Goal: Task Accomplishment & Management: Use online tool/utility

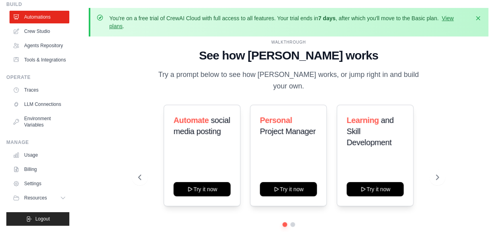
scroll to position [51, 0]
click at [33, 153] on link "Usage" at bounding box center [40, 155] width 60 height 13
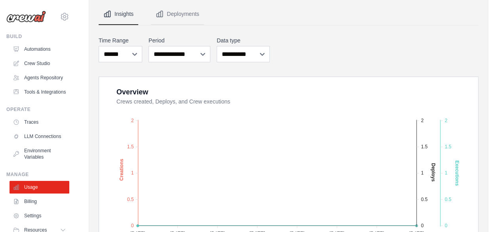
scroll to position [119, 0]
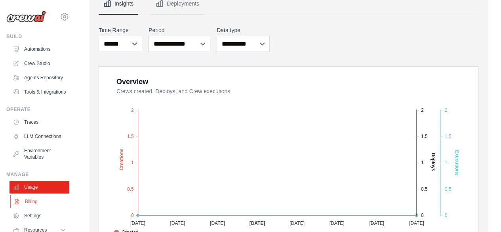
click at [34, 208] on link "Billing" at bounding box center [40, 201] width 60 height 13
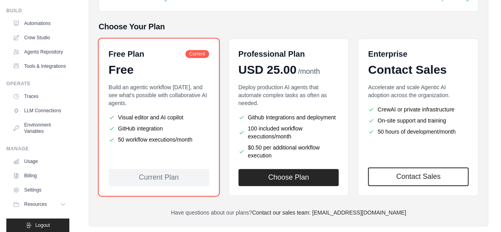
scroll to position [51, 0]
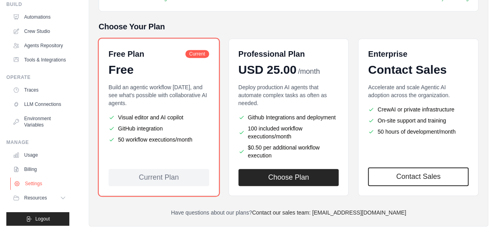
click at [40, 181] on link "Settings" at bounding box center [40, 183] width 60 height 13
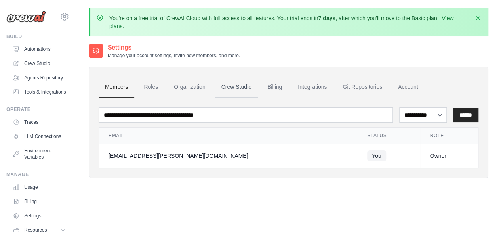
click at [242, 85] on link "Crew Studio" at bounding box center [236, 86] width 43 height 21
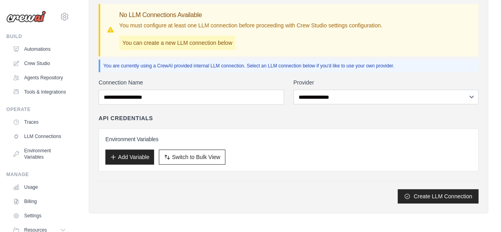
scroll to position [101, 0]
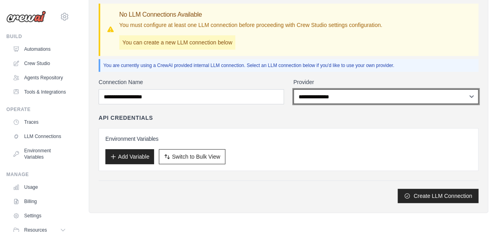
click at [363, 93] on select "**********" at bounding box center [386, 96] width 185 height 15
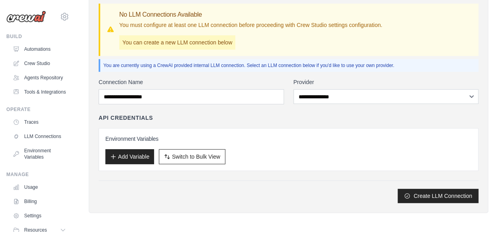
click at [303, 208] on div "Members Roles Organization Crew Studio Billing Integrations Git Repositories Ac…" at bounding box center [289, 89] width 400 height 247
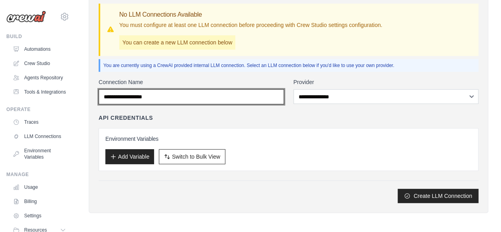
click at [204, 94] on input "Connection Name" at bounding box center [191, 96] width 185 height 15
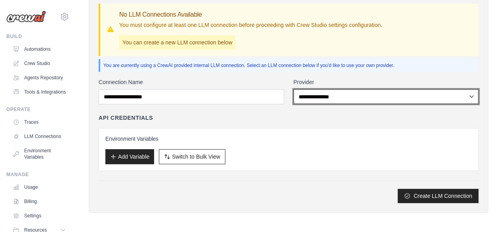
click at [342, 94] on select "**********" at bounding box center [386, 96] width 185 height 15
select select "*********"
click at [294, 89] on select "**********" at bounding box center [386, 96] width 185 height 15
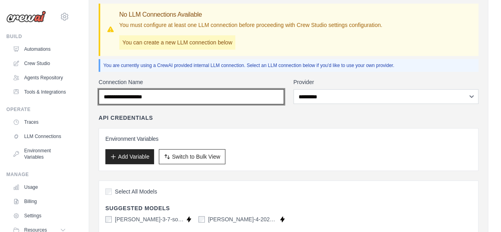
click at [171, 93] on input "Connection Name" at bounding box center [191, 96] width 185 height 15
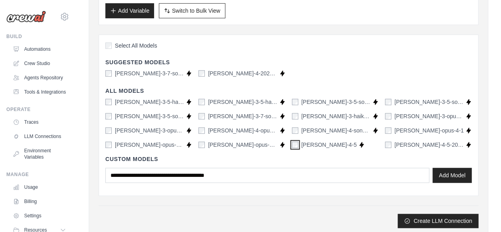
scroll to position [259, 0]
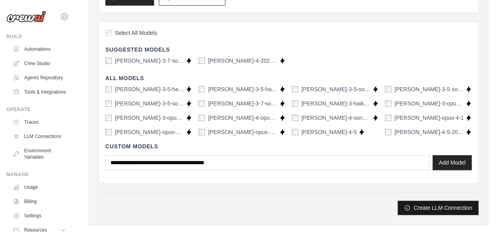
click at [437, 205] on button "Create LLM Connection" at bounding box center [438, 207] width 81 height 14
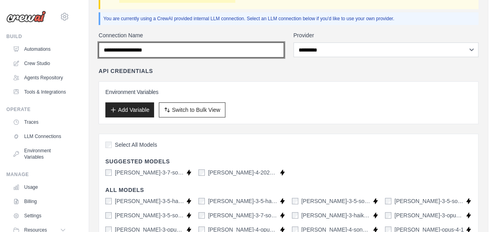
scroll to position [110, 0]
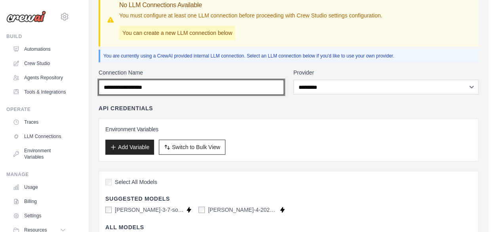
click at [205, 84] on input "Connection Name" at bounding box center [191, 87] width 185 height 15
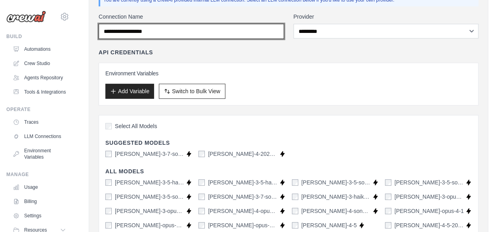
scroll to position [150, 0]
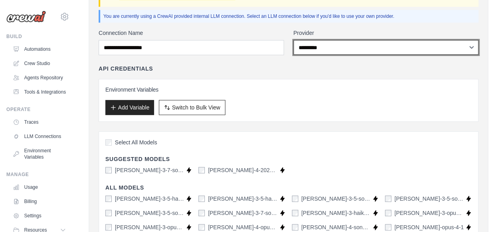
click at [399, 46] on select "**********" at bounding box center [386, 47] width 185 height 15
click at [294, 40] on select "**********" at bounding box center [386, 47] width 185 height 15
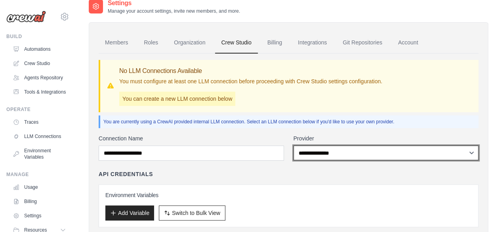
scroll to position [124, 0]
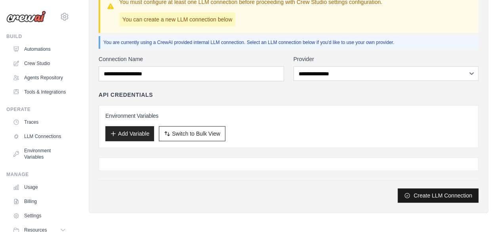
click at [442, 194] on button "Create LLM Connection" at bounding box center [438, 195] width 81 height 14
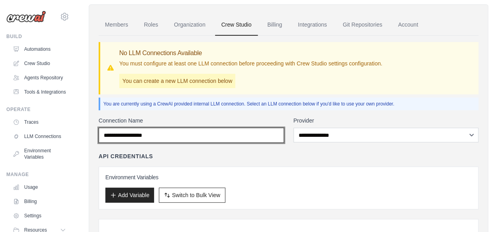
scroll to position [44, 0]
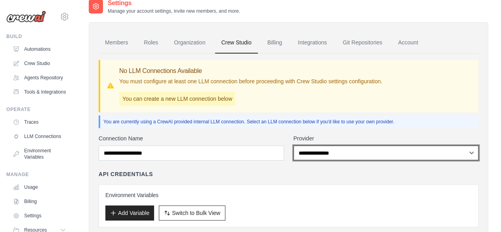
click at [310, 153] on select "**********" at bounding box center [386, 152] width 185 height 15
select select "*********"
click at [294, 145] on select "**********" at bounding box center [386, 152] width 185 height 15
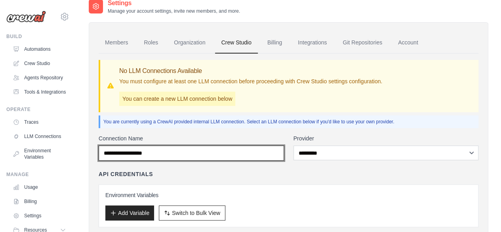
click at [183, 151] on input "Connection Name" at bounding box center [191, 152] width 185 height 15
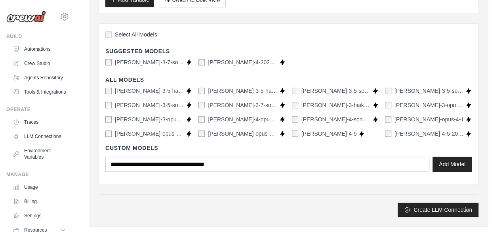
scroll to position [271, 0]
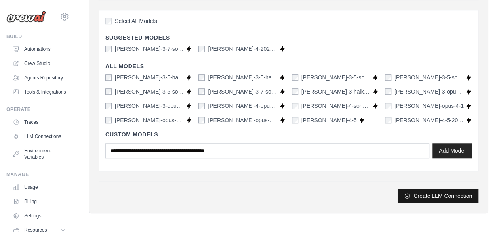
type input "**********"
click at [438, 192] on button "Create LLM Connection" at bounding box center [438, 196] width 81 height 14
click at [431, 192] on button "Create LLM Connection" at bounding box center [438, 196] width 81 height 14
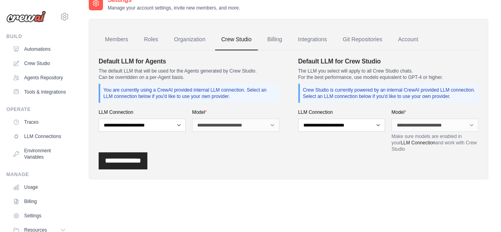
scroll to position [78, 0]
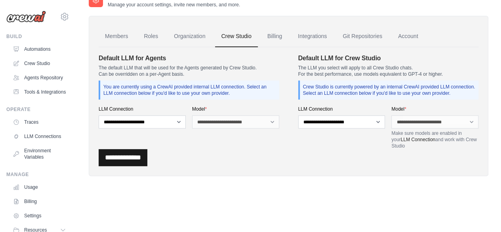
click at [139, 156] on input "**********" at bounding box center [123, 157] width 49 height 17
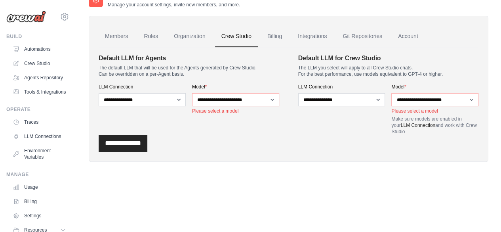
scroll to position [0, 0]
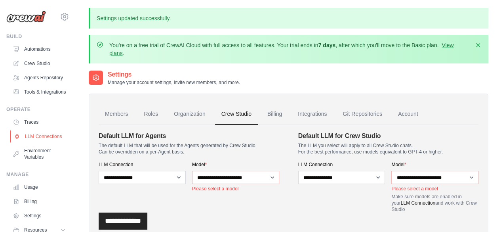
click at [36, 143] on link "LLM Connections" at bounding box center [40, 136] width 60 height 13
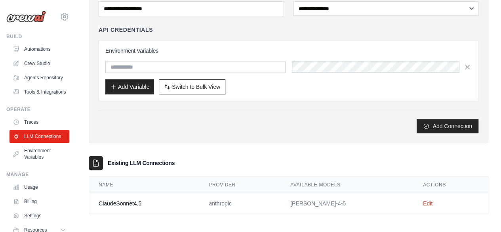
scroll to position [108, 0]
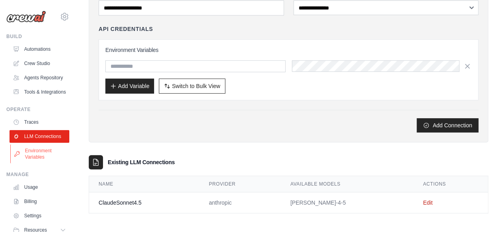
click at [33, 163] on link "Environment Variables" at bounding box center [40, 153] width 60 height 19
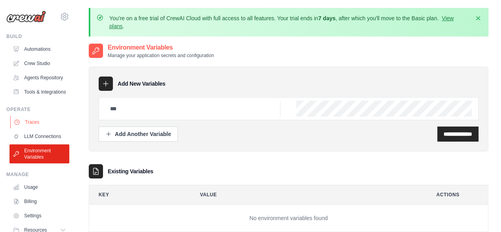
click at [32, 128] on link "Traces" at bounding box center [40, 122] width 60 height 13
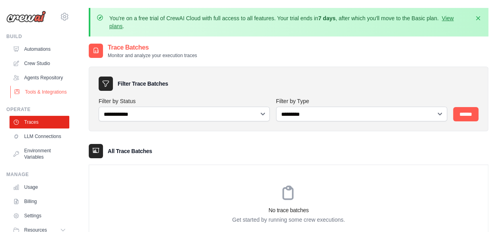
click at [42, 97] on link "Tools & Integrations" at bounding box center [40, 92] width 60 height 13
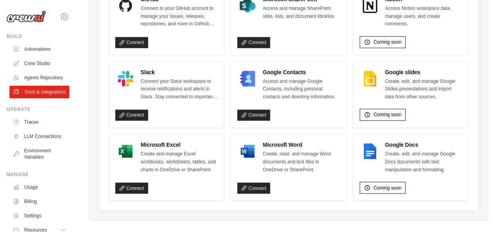
scroll to position [588, 0]
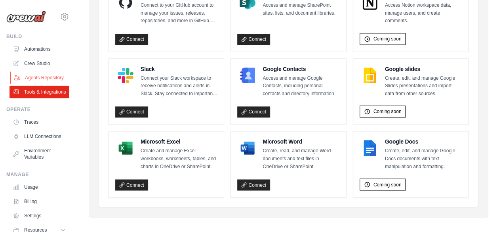
click at [36, 77] on link "Agents Repository" at bounding box center [40, 77] width 60 height 13
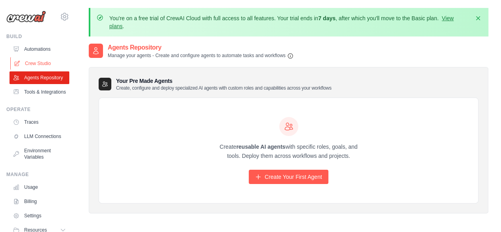
click at [37, 62] on link "Crew Studio" at bounding box center [40, 63] width 60 height 13
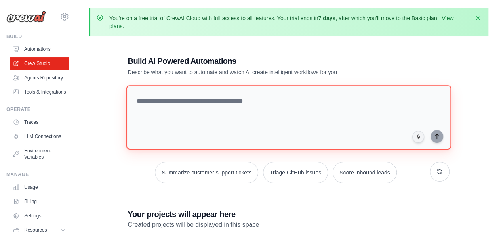
click at [289, 99] on textarea at bounding box center [288, 117] width 325 height 64
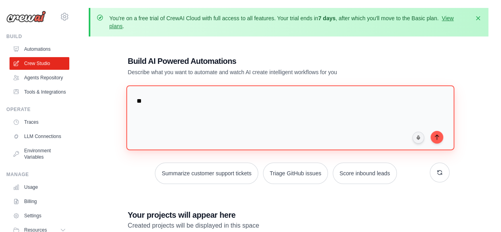
type textarea "*"
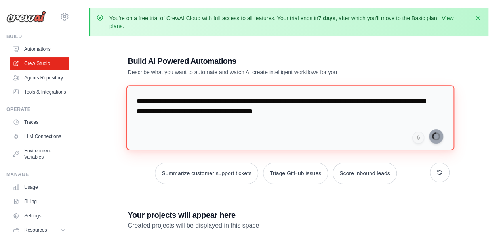
type textarea "**********"
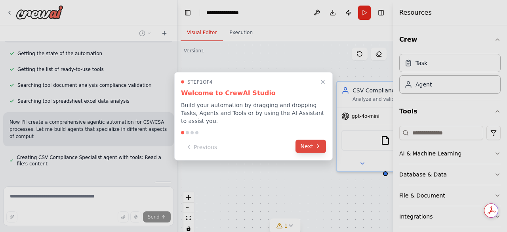
scroll to position [227, 0]
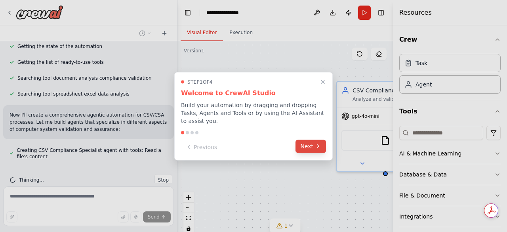
click at [305, 141] on button "Next" at bounding box center [311, 145] width 31 height 13
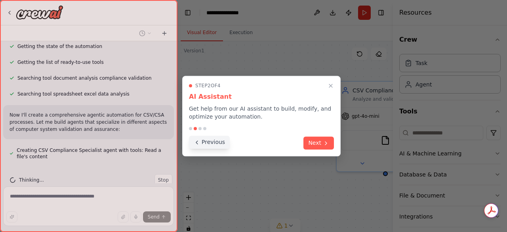
click at [215, 144] on button "Previous" at bounding box center [209, 141] width 41 height 13
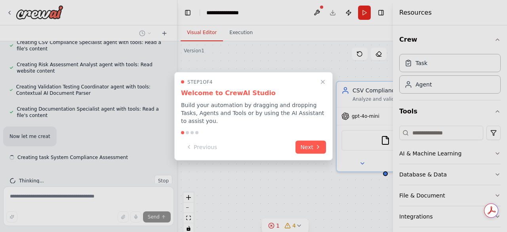
scroll to position [336, 0]
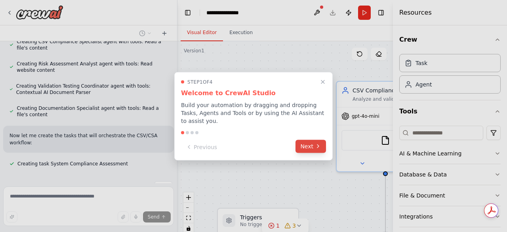
click at [307, 142] on button "Next" at bounding box center [311, 145] width 31 height 13
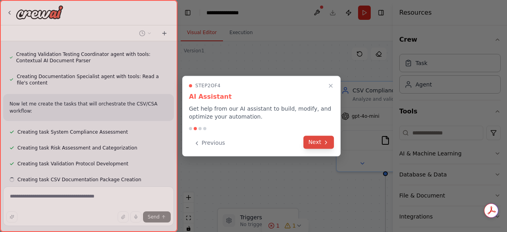
scroll to position [383, 0]
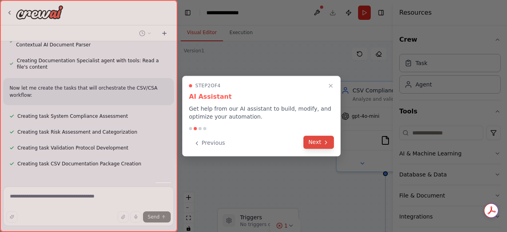
click at [318, 140] on button "Next" at bounding box center [318, 141] width 31 height 13
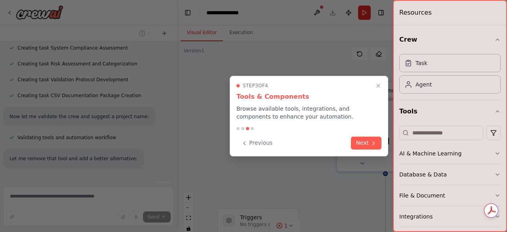
scroll to position [467, 0]
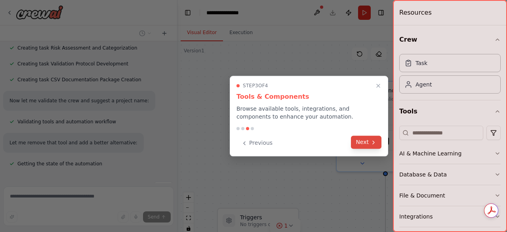
click at [366, 140] on button "Next" at bounding box center [366, 141] width 31 height 13
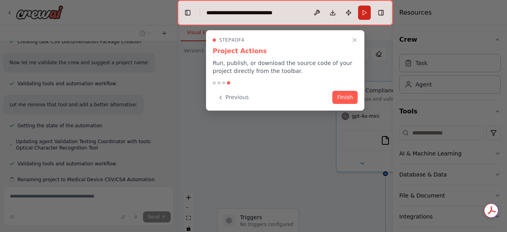
scroll to position [521, 0]
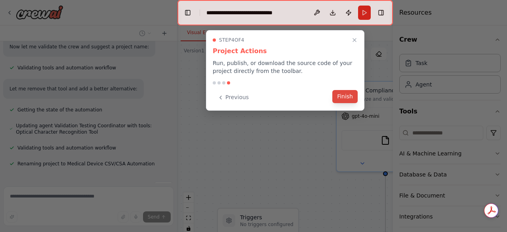
click at [345, 96] on button "Finish" at bounding box center [344, 96] width 25 height 13
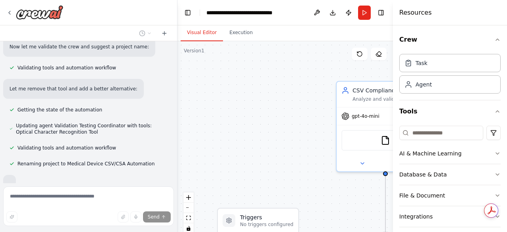
scroll to position [540, 0]
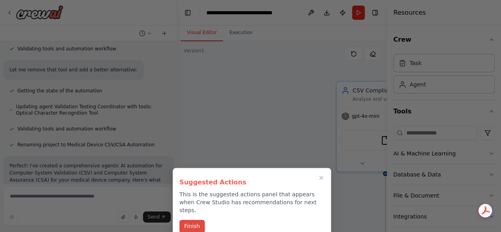
click at [190, 219] on button "Finish" at bounding box center [191, 225] width 25 height 13
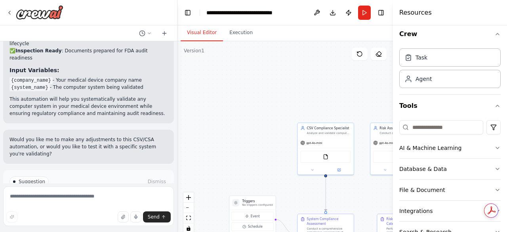
scroll to position [0, 0]
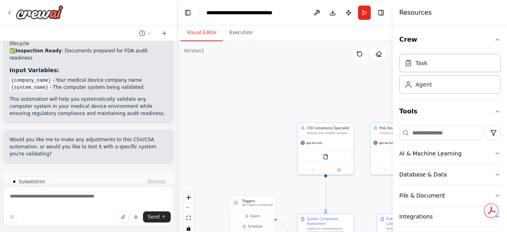
click at [324, 94] on div ".deletable-edge-delete-btn { width: 20px; height: 20px; border: 0px solid #ffff…" at bounding box center [284, 140] width 215 height 198
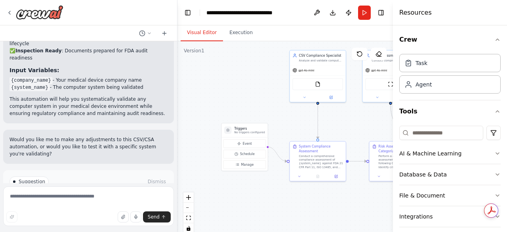
drag, startPoint x: 223, startPoint y: 138, endPoint x: 215, endPoint y: 66, distance: 72.9
click at [215, 66] on div ".deletable-edge-delete-btn { width: 20px; height: 20px; border: 0px solid #ffff…" at bounding box center [284, 140] width 215 height 198
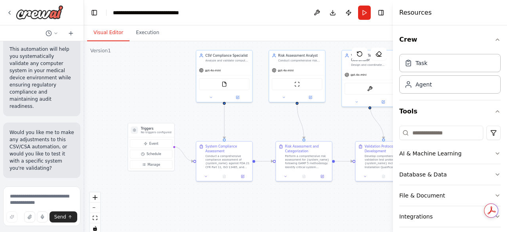
scroll to position [1712, 0]
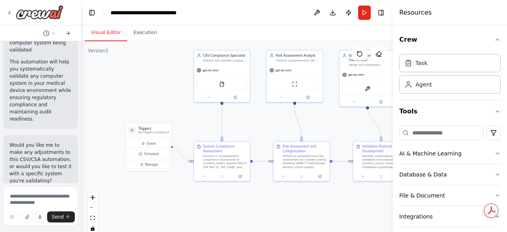
drag, startPoint x: 175, startPoint y: 125, endPoint x: 60, endPoint y: 130, distance: 115.4
click at [60, 130] on div "For a medical device compnay want to bring in agentic ai based automation in Co…" at bounding box center [41, 116] width 82 height 232
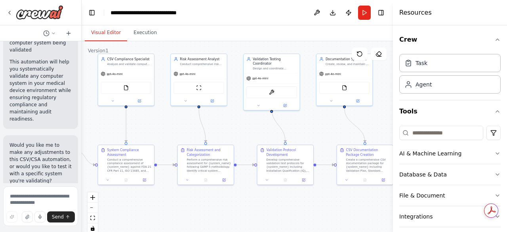
drag, startPoint x: 252, startPoint y: 215, endPoint x: 172, endPoint y: 217, distance: 80.4
click at [156, 218] on div ".deletable-edge-delete-btn { width: 20px; height: 20px; border: 0px solid #ffff…" at bounding box center [237, 140] width 311 height 198
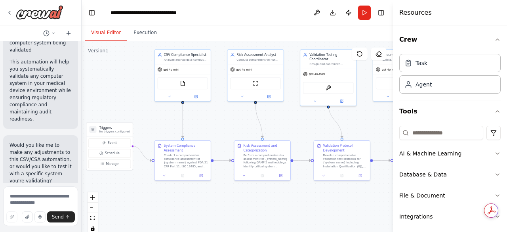
drag, startPoint x: 267, startPoint y: 212, endPoint x: 324, endPoint y: 208, distance: 57.2
click at [324, 208] on div ".deletable-edge-delete-btn { width: 20px; height: 20px; border: 0px solid #ffff…" at bounding box center [237, 140] width 311 height 198
click at [147, 42] on div ".deletable-edge-delete-btn { width: 20px; height: 20px; border: 0px solid #ffff…" at bounding box center [237, 140] width 311 height 198
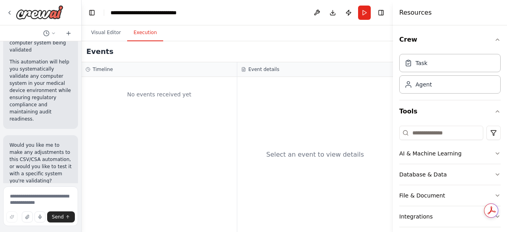
click at [144, 29] on button "Execution" at bounding box center [145, 33] width 36 height 17
click at [110, 28] on button "Visual Editor" at bounding box center [106, 33] width 42 height 17
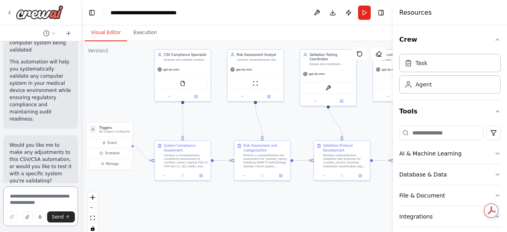
click at [29, 195] on textarea at bounding box center [40, 206] width 75 height 40
click at [44, 197] on textarea at bounding box center [40, 206] width 75 height 40
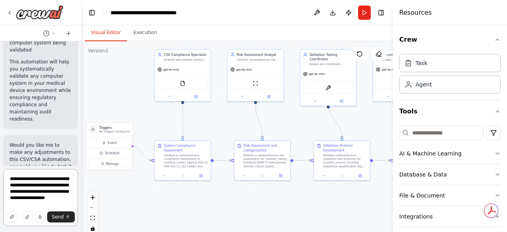
type textarea "**********"
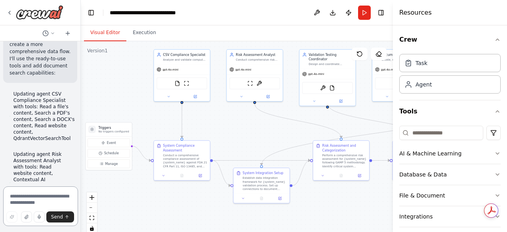
scroll to position [2165, 0]
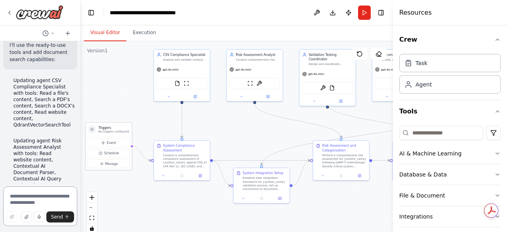
drag, startPoint x: 81, startPoint y: 96, endPoint x: 90, endPoint y: 125, distance: 30.4
click at [27, 92] on div "For a medical device compnay want to bring in agentic ai based automation in Co…" at bounding box center [40, 116] width 81 height 232
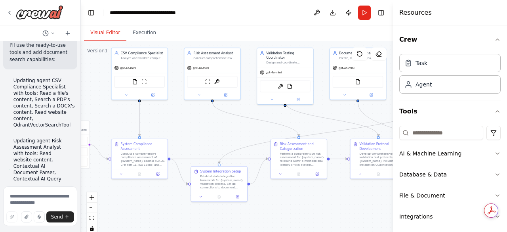
drag, startPoint x: 209, startPoint y: 221, endPoint x: 162, endPoint y: 192, distance: 54.8
click at [166, 219] on div ".deletable-edge-delete-btn { width: 20px; height: 20px; border: 0px solid #ffff…" at bounding box center [237, 140] width 312 height 198
click at [215, 87] on div "ScrapeWebsiteTool ArxivPaperTool" at bounding box center [212, 80] width 56 height 17
click at [49, 198] on textarea at bounding box center [40, 206] width 74 height 40
type textarea "*"
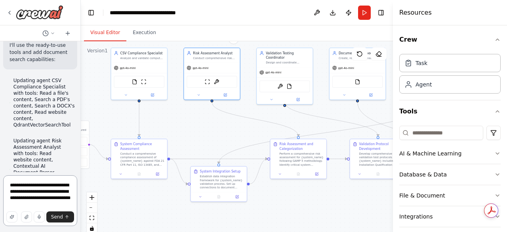
type textarea "**********"
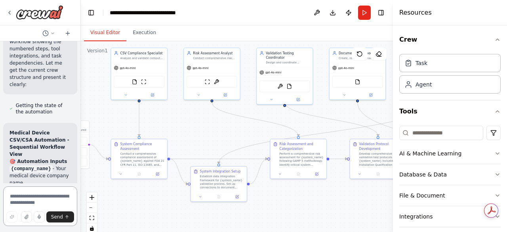
scroll to position [4900, 0]
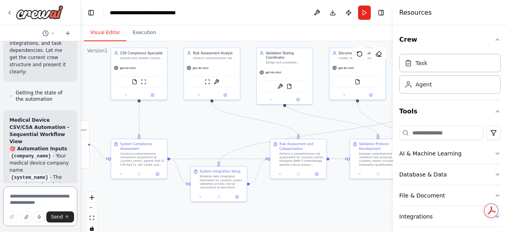
click at [26, 198] on textarea at bounding box center [40, 206] width 74 height 40
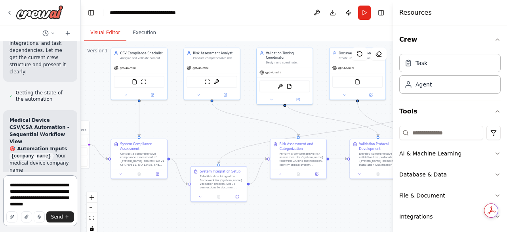
type textarea "**********"
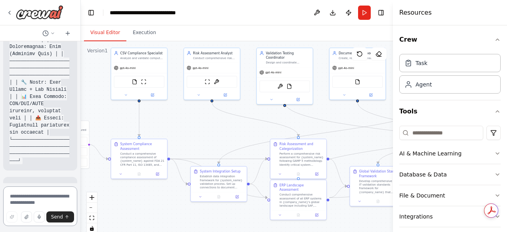
scroll to position [8835, 0]
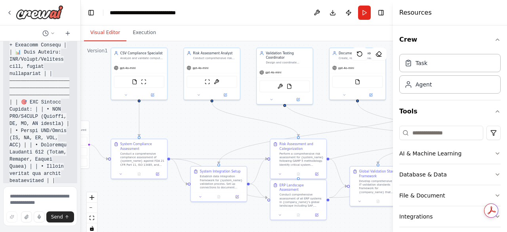
scroll to position [9290, 0]
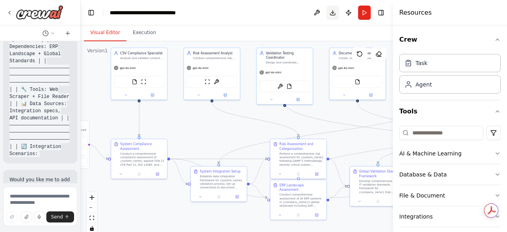
click at [330, 12] on button "Download" at bounding box center [332, 13] width 13 height 14
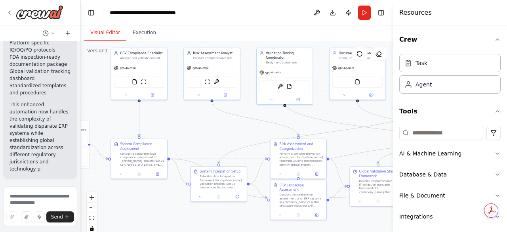
scroll to position [12125, 0]
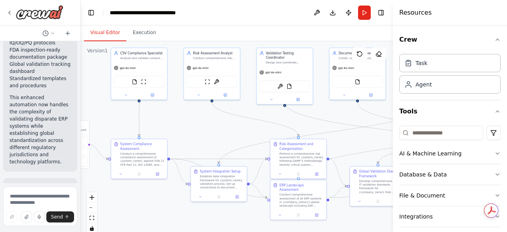
click at [253, 11] on header "**********" at bounding box center [237, 12] width 312 height 25
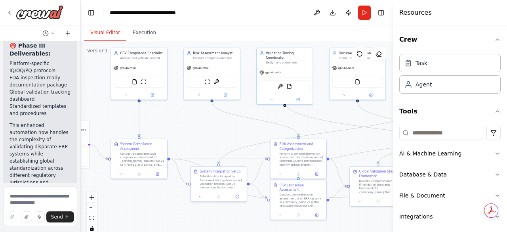
scroll to position [12085, 0]
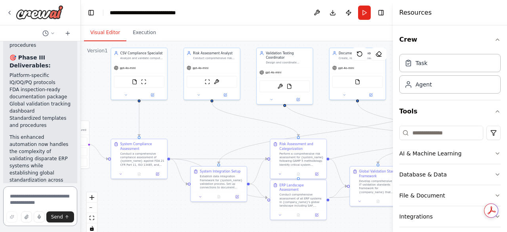
click at [40, 195] on textarea at bounding box center [40, 206] width 74 height 40
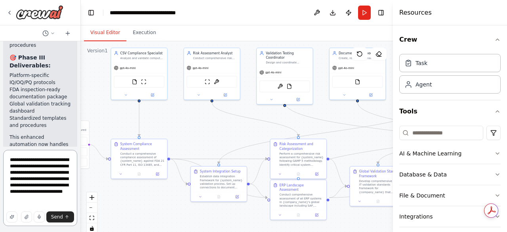
type textarea "**********"
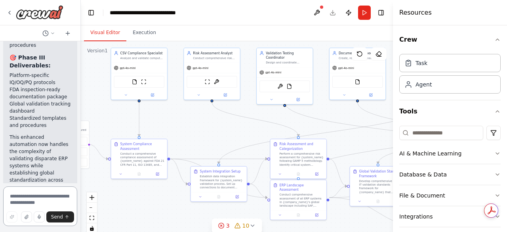
click at [38, 196] on textarea at bounding box center [40, 206] width 74 height 40
click at [18, 196] on textarea "**********" at bounding box center [40, 206] width 74 height 40
click at [42, 195] on textarea "**********" at bounding box center [40, 206] width 74 height 40
click at [32, 201] on textarea "**********" at bounding box center [40, 206] width 74 height 40
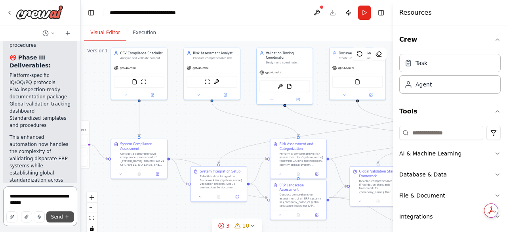
type textarea "**********"
click at [62, 217] on span "Send" at bounding box center [57, 217] width 12 height 6
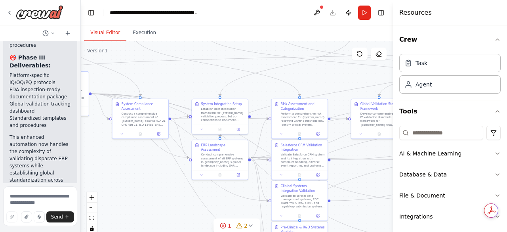
drag, startPoint x: 257, startPoint y: 147, endPoint x: 178, endPoint y: 138, distance: 78.9
click at [176, 80] on div ".deletable-edge-delete-btn { width: 20px; height: 20px; border: 0px solid #ffff…" at bounding box center [237, 140] width 312 height 198
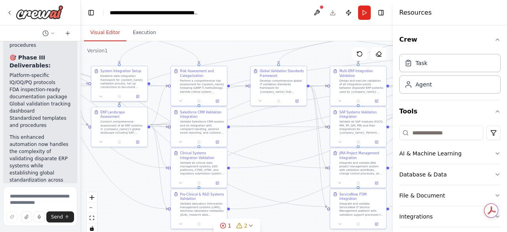
drag, startPoint x: 170, startPoint y: 216, endPoint x: 71, endPoint y: 182, distance: 104.4
click at [71, 182] on div "For a medical device compnay want to bring in agentic ai based automation in Co…" at bounding box center [253, 116] width 507 height 232
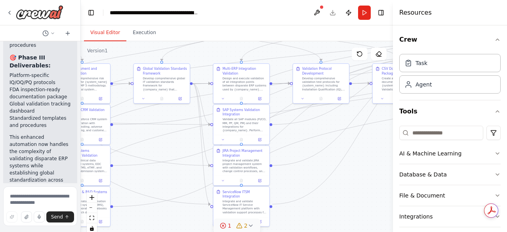
drag, startPoint x: 306, startPoint y: 225, endPoint x: 240, endPoint y: 219, distance: 66.8
click at [189, 222] on div ".deletable-edge-delete-btn { width: 20px; height: 20px; border: 0px solid #ffff…" at bounding box center [237, 140] width 312 height 198
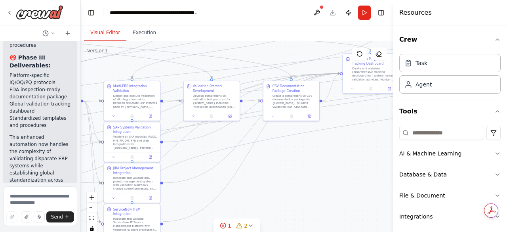
drag, startPoint x: 374, startPoint y: 200, endPoint x: 282, endPoint y: 216, distance: 93.2
click at [265, 218] on div ".deletable-edge-delete-btn { width: 20px; height: 20px; border: 0px solid #ffff…" at bounding box center [237, 140] width 312 height 198
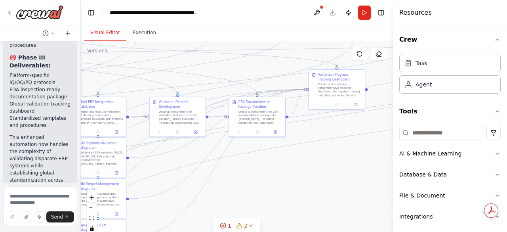
drag, startPoint x: 342, startPoint y: 193, endPoint x: 309, endPoint y: 209, distance: 36.9
click at [309, 209] on div ".deletable-edge-delete-btn { width: 20px; height: 20px; border: 0px solid #ffff…" at bounding box center [237, 140] width 312 height 198
